Goal: Find specific page/section: Find specific page/section

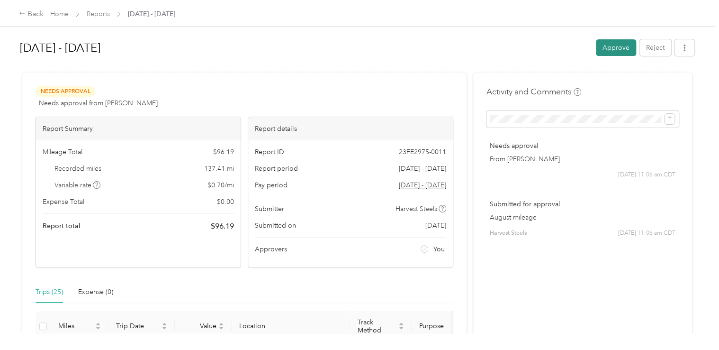
click at [620, 41] on button "Approve" at bounding box center [616, 47] width 40 height 17
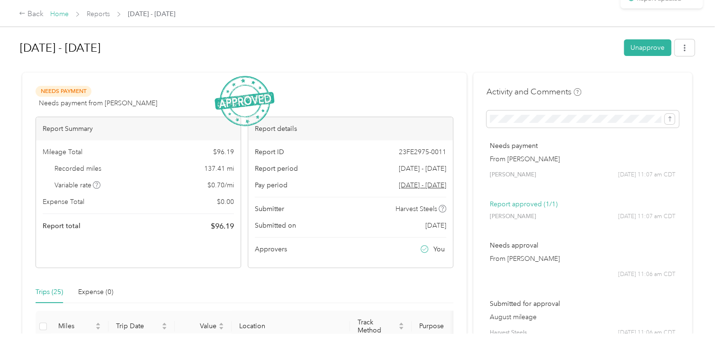
click at [59, 12] on link "Home" at bounding box center [59, 14] width 18 height 8
